Goal: Use online tool/utility: Utilize a website feature to perform a specific function

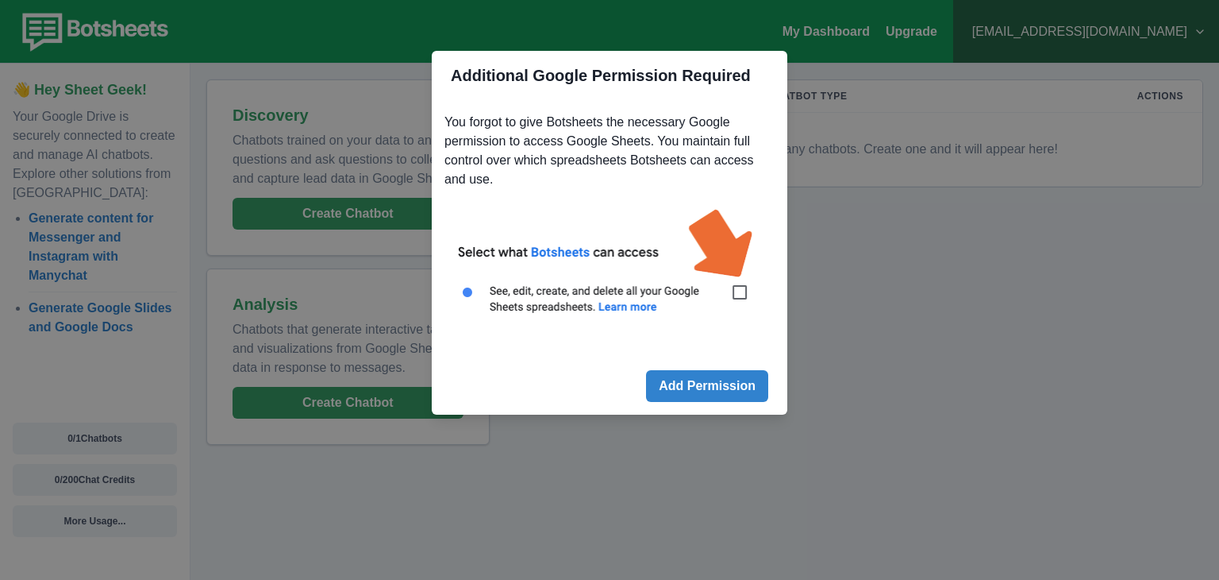
click at [718, 307] on img at bounding box center [610, 269] width 330 height 149
click at [734, 295] on img at bounding box center [610, 269] width 330 height 149
click at [708, 385] on button "Add Permission" at bounding box center [707, 386] width 122 height 32
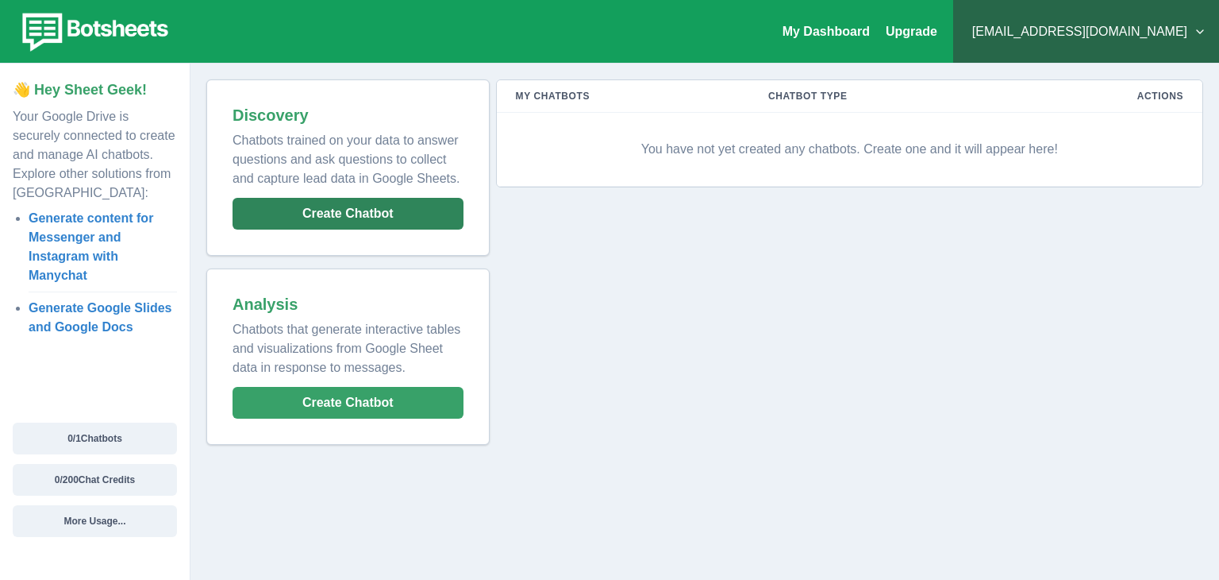
click at [337, 202] on button "Create Chatbot" at bounding box center [348, 214] width 231 height 32
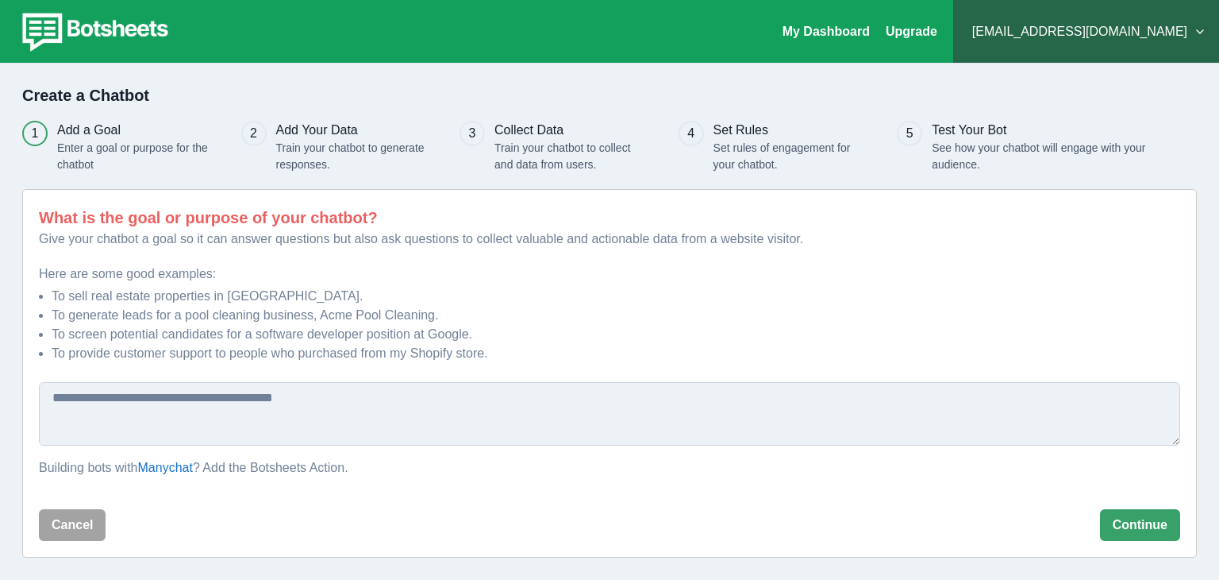
click at [175, 410] on textarea at bounding box center [610, 414] width 1142 height 64
drag, startPoint x: 122, startPoint y: 295, endPoint x: 216, endPoint y: 297, distance: 93.7
click at [216, 297] on li "To sell real estate properties in NYC." at bounding box center [616, 296] width 1129 height 19
drag, startPoint x: 64, startPoint y: 317, endPoint x: 451, endPoint y: 309, distance: 387.5
click at [451, 309] on li "To generate leads for a pool cleaning business, Acme Pool Cleaning." at bounding box center [616, 315] width 1129 height 19
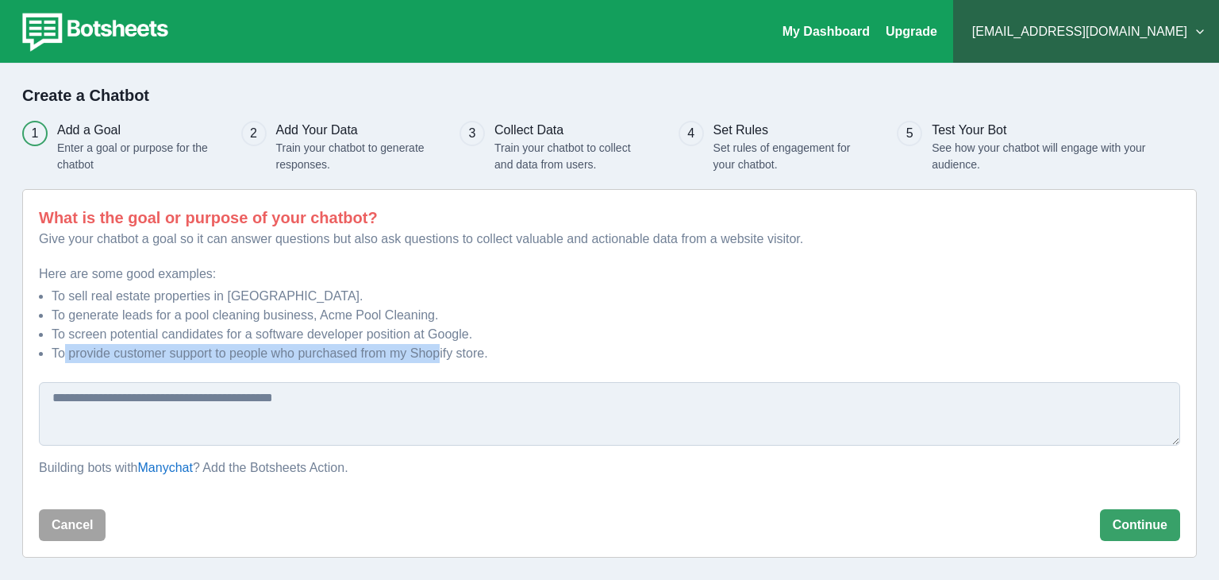
drag, startPoint x: 62, startPoint y: 353, endPoint x: 453, endPoint y: 352, distance: 391.4
click at [453, 352] on li "To provide customer support to people who purchased from my Shopify store." at bounding box center [616, 353] width 1129 height 19
drag, startPoint x: 541, startPoint y: 348, endPoint x: 556, endPoint y: 350, distance: 14.4
click at [552, 350] on li "To provide customer support to people who purchased from my Shopify store." at bounding box center [616, 353] width 1129 height 19
click at [346, 420] on textarea at bounding box center [610, 414] width 1142 height 64
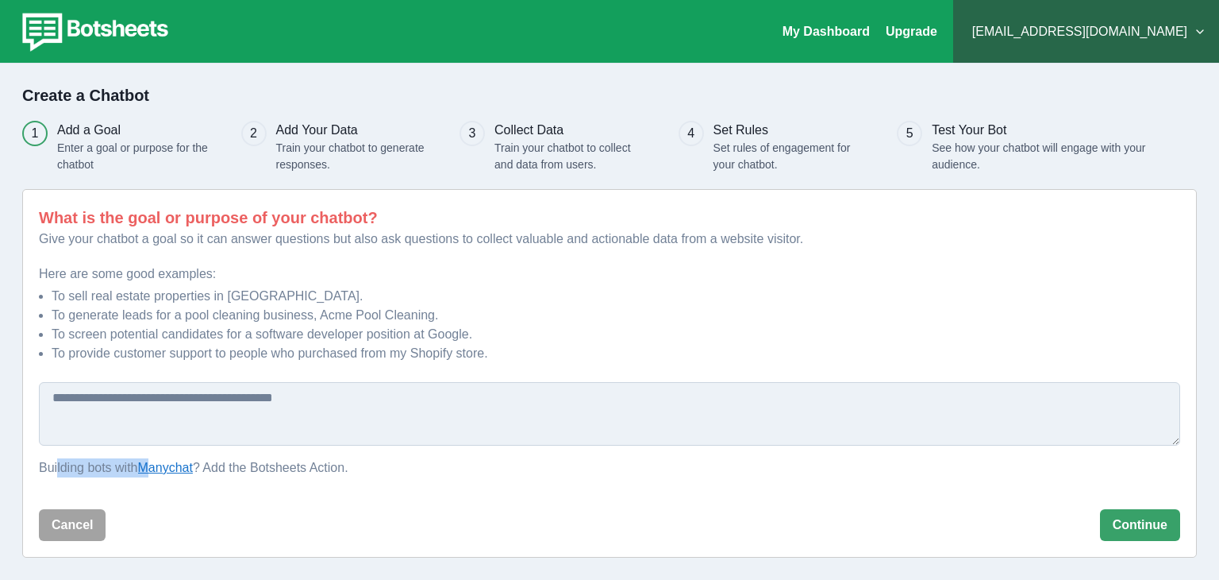
drag, startPoint x: 57, startPoint y: 469, endPoint x: 156, endPoint y: 460, distance: 99.6
click at [156, 460] on p "Building bots with Manychat ? Add the Botsheets Action." at bounding box center [610, 467] width 1142 height 19
click at [167, 466] on link "Manychat" at bounding box center [165, 466] width 55 height 13
click at [194, 414] on textarea at bounding box center [610, 414] width 1142 height 64
type textarea "*"
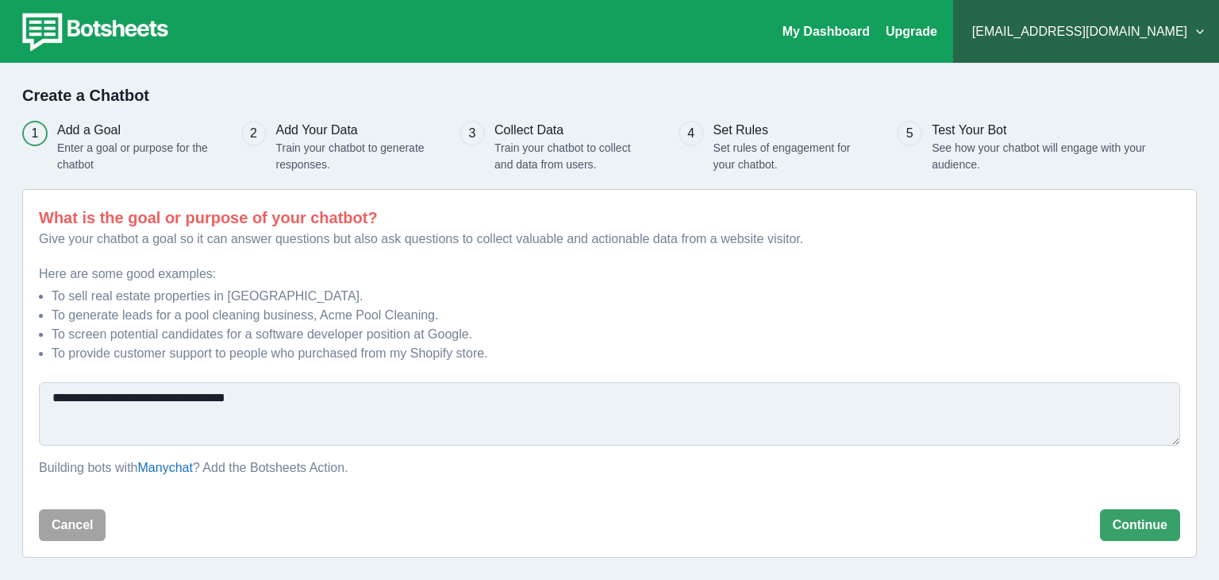
type textarea "**********"
click at [1099, 519] on div "Cancel Continue" at bounding box center [610, 525] width 1142 height 32
click at [1130, 525] on button "Continue" at bounding box center [1140, 525] width 80 height 32
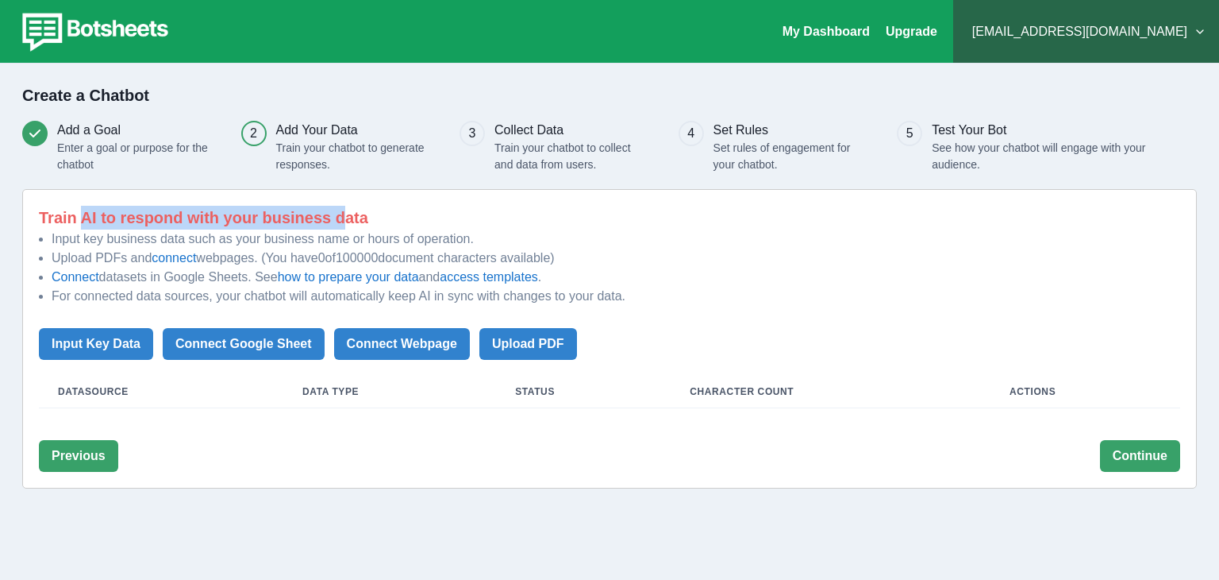
drag, startPoint x: 91, startPoint y: 218, endPoint x: 329, endPoint y: 214, distance: 238.2
click at [329, 214] on p "Train AI to respond with your business data" at bounding box center [610, 218] width 1142 height 24
click at [346, 214] on p "Train AI to respond with your business data" at bounding box center [610, 218] width 1142 height 24
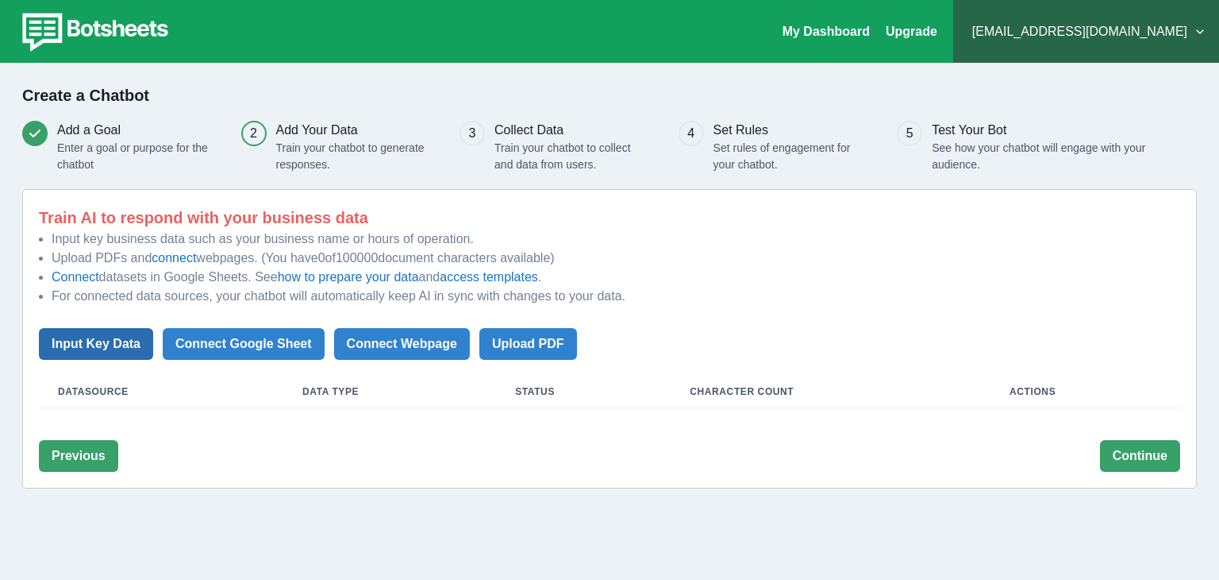
click at [109, 329] on button "Input Key Data" at bounding box center [96, 344] width 114 height 32
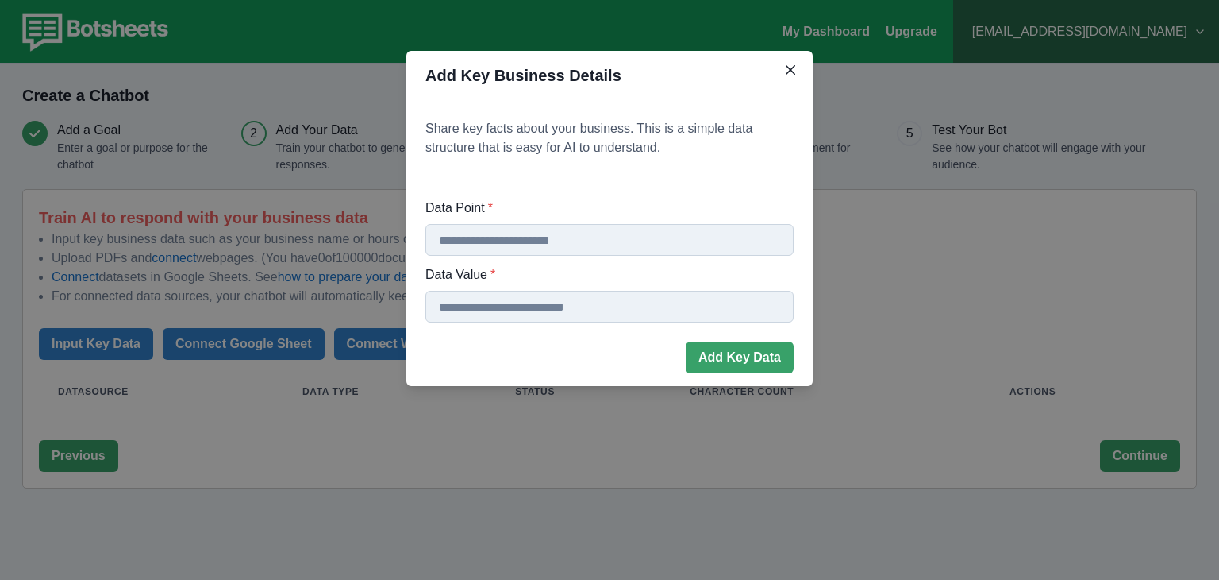
click at [511, 236] on input "Data Point *" at bounding box center [609, 240] width 368 height 32
click at [518, 306] on input "Data Point *" at bounding box center [609, 307] width 368 height 32
type input "****"
click at [476, 252] on input "Data Point *" at bounding box center [609, 240] width 368 height 32
type input "*********"
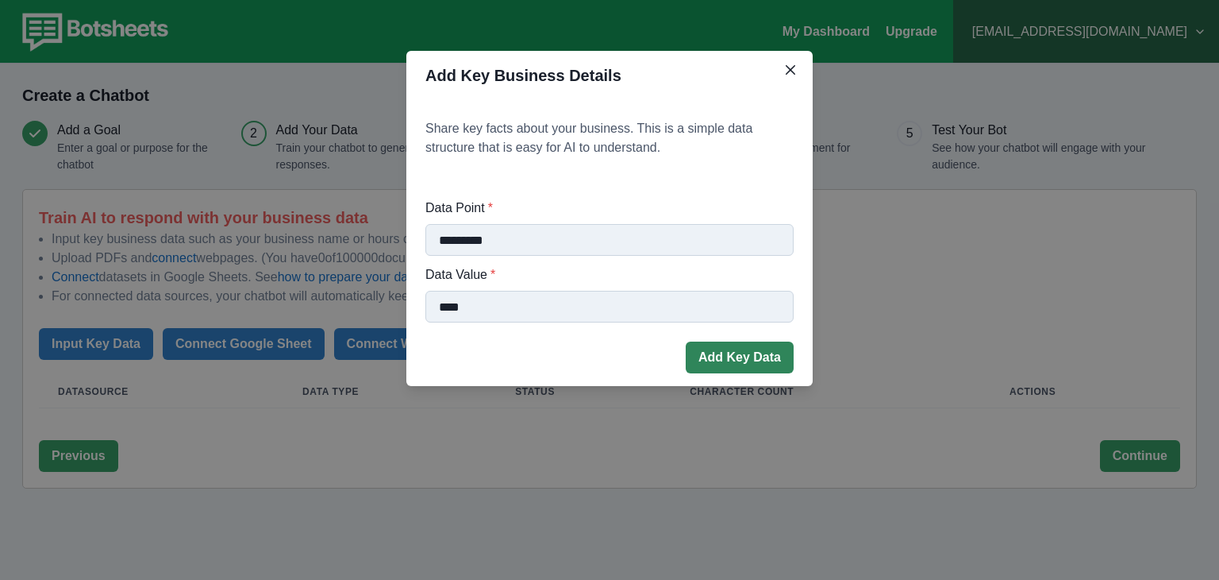
click at [710, 359] on button "Add Key Data" at bounding box center [740, 357] width 108 height 32
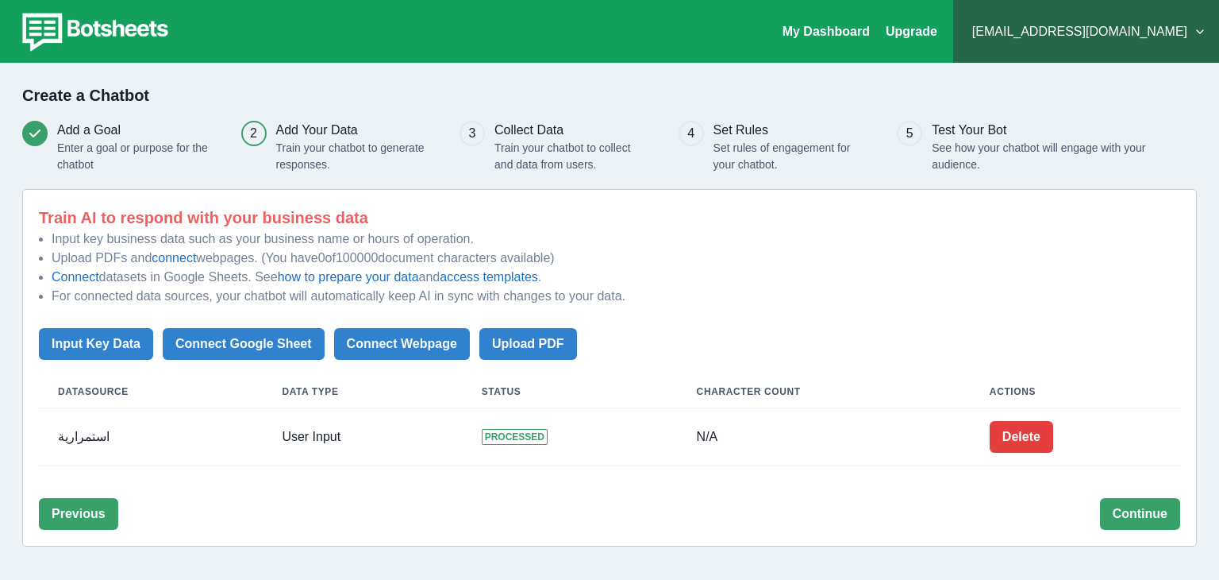
click at [711, 445] on td "N/A" at bounding box center [824, 437] width 293 height 58
click at [1173, 504] on button "Continue" at bounding box center [1140, 514] width 80 height 32
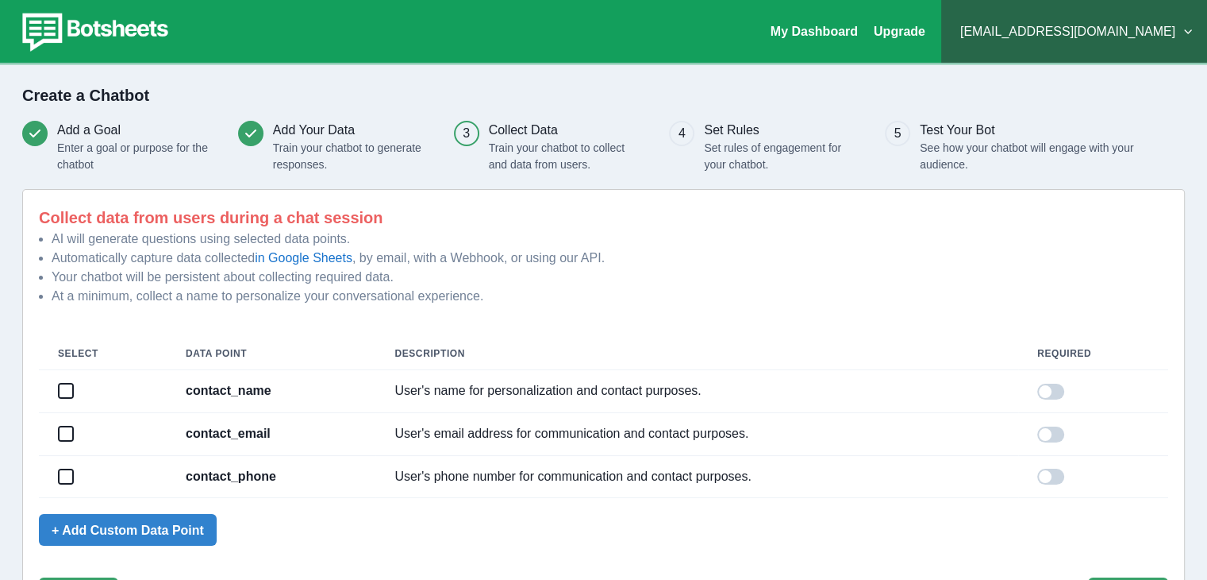
click at [67, 388] on span at bounding box center [66, 390] width 13 height 13
click at [60, 424] on td at bounding box center [103, 433] width 128 height 43
click at [62, 433] on span at bounding box center [66, 433] width 13 height 13
click at [62, 464] on td at bounding box center [103, 476] width 128 height 43
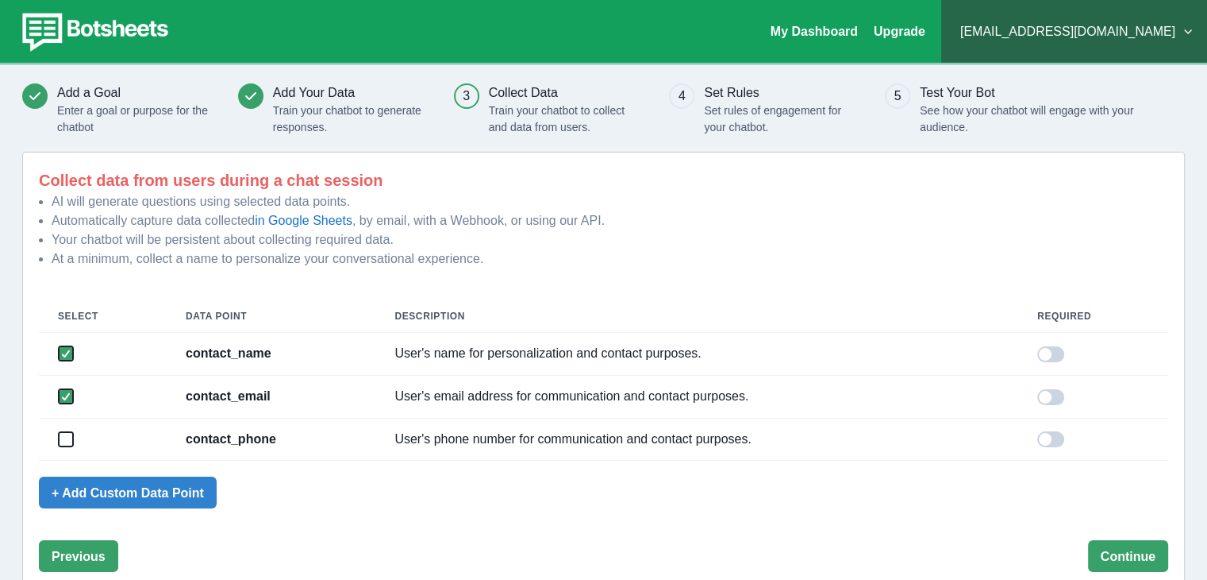
scroll to position [73, 0]
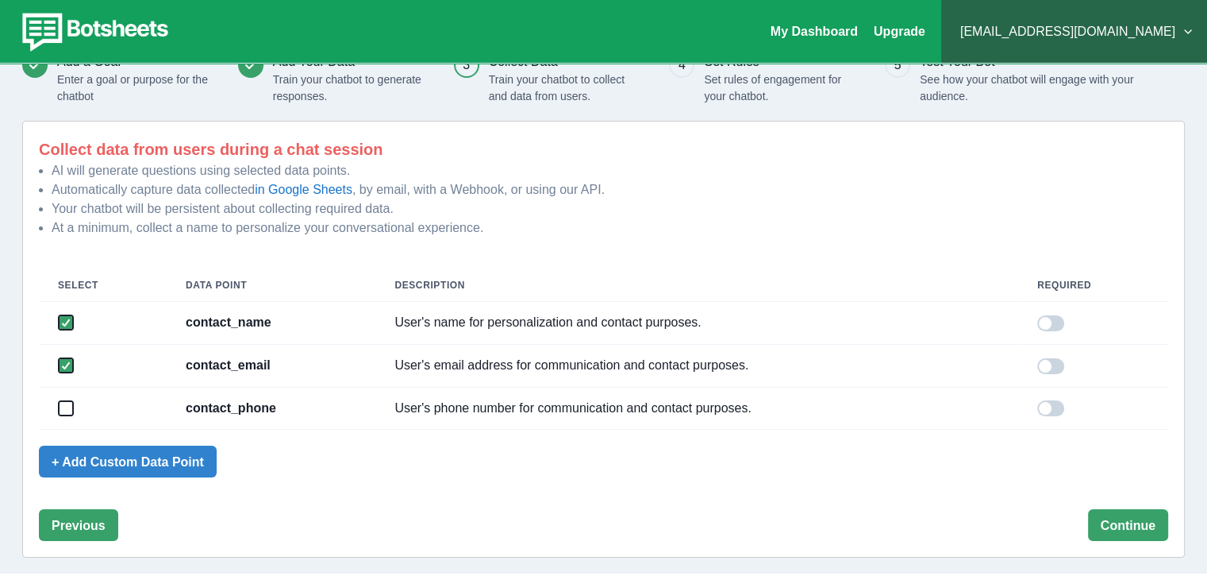
click at [71, 417] on td at bounding box center [103, 408] width 128 height 43
click at [67, 410] on span at bounding box center [66, 408] width 13 height 13
click at [1143, 523] on button "Continue" at bounding box center [1128, 525] width 80 height 32
